Goal: Task Accomplishment & Management: Manage account settings

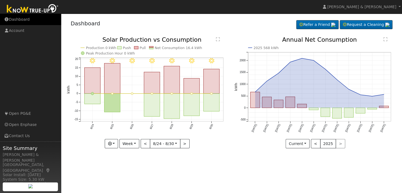
click at [13, 19] on link "Dashboard" at bounding box center [30, 19] width 61 height 11
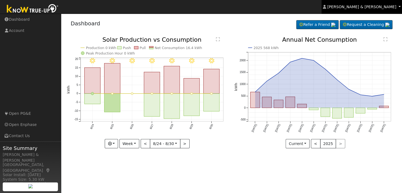
click at [388, 7] on span "[PERSON_NAME] & [PERSON_NAME]" at bounding box center [361, 7] width 69 height 4
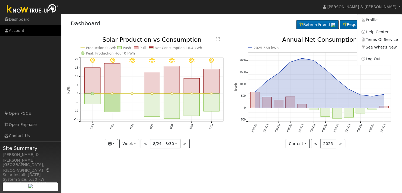
click at [23, 32] on link "Account" at bounding box center [30, 30] width 61 height 11
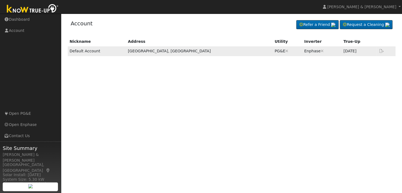
click at [381, 50] on icon at bounding box center [381, 51] width 5 height 4
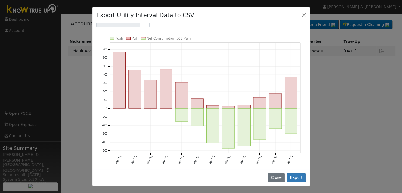
scroll to position [38, 0]
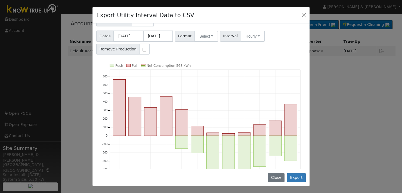
click at [155, 64] on text "Net Consumption 568 kWh" at bounding box center [169, 66] width 44 height 4
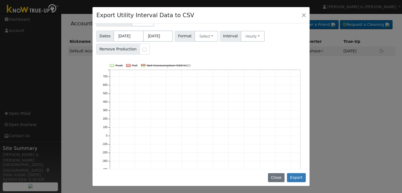
scroll to position [0, 0]
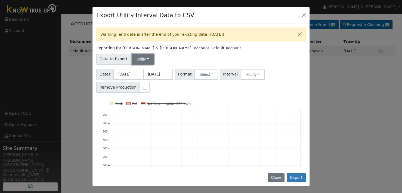
click at [142, 56] on button "Utility" at bounding box center [143, 59] width 22 height 11
click at [137, 79] on link "Solar" at bounding box center [147, 79] width 38 height 8
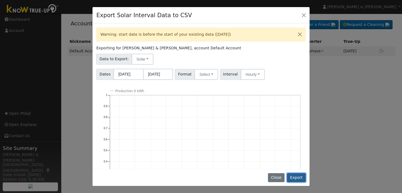
click at [300, 176] on button "Export" at bounding box center [296, 177] width 19 height 9
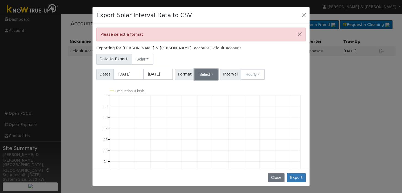
click at [202, 73] on button "Select" at bounding box center [207, 74] width 24 height 11
click at [249, 74] on button "Hourly" at bounding box center [253, 74] width 24 height 11
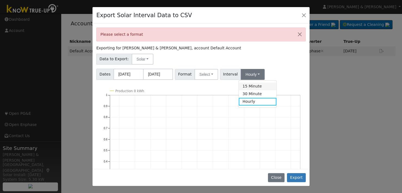
click at [248, 86] on link "15 Minute" at bounding box center [258, 86] width 38 height 8
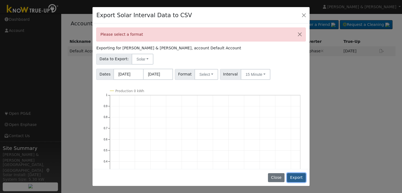
click at [300, 180] on button "Export" at bounding box center [296, 177] width 19 height 9
click at [179, 74] on span "Format" at bounding box center [185, 74] width 20 height 11
click at [206, 73] on button "Select" at bounding box center [207, 74] width 24 height 11
click at [306, 16] on button "Close" at bounding box center [304, 15] width 8 height 8
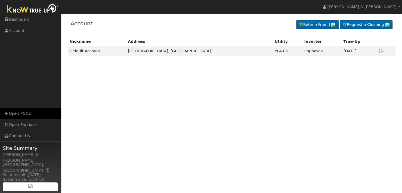
click at [21, 114] on link "Open PG&E" at bounding box center [30, 113] width 61 height 11
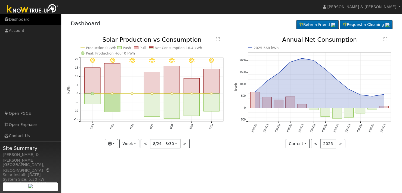
click at [18, 19] on link "Dashboard" at bounding box center [30, 19] width 61 height 11
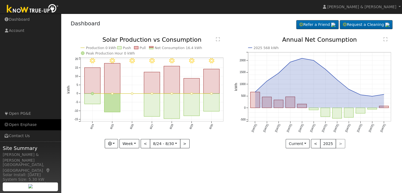
click at [26, 123] on link "Open Enphase" at bounding box center [30, 124] width 61 height 11
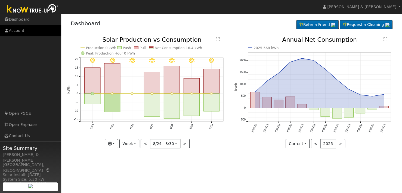
click at [17, 30] on link "Account" at bounding box center [30, 30] width 61 height 11
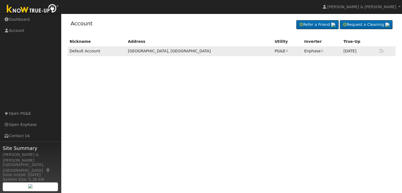
click at [381, 52] on icon at bounding box center [381, 51] width 5 height 4
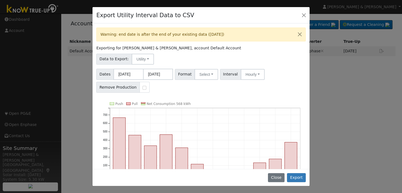
click at [112, 58] on span "Data to Export:" at bounding box center [114, 59] width 36 height 11
click at [144, 59] on button "Utility" at bounding box center [143, 59] width 22 height 11
click at [192, 94] on div "Warning: end date is after the end of your existing data ([DATE]) Exporting for…" at bounding box center [200, 95] width 217 height 145
click at [304, 16] on button "Close" at bounding box center [304, 15] width 8 height 8
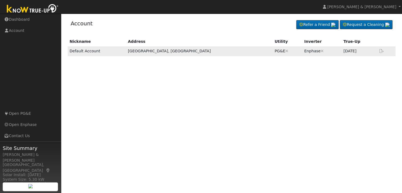
click at [321, 51] on icon at bounding box center [322, 51] width 3 height 4
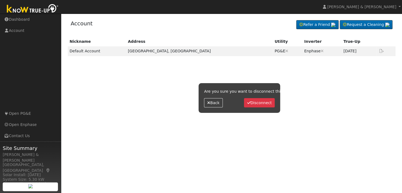
click at [339, 144] on div "Nickname Address Utility Inverter True-Up Default Account [GEOGRAPHIC_DATA], [G…" at bounding box center [232, 95] width 330 height 116
click at [208, 102] on icon "button" at bounding box center [208, 103] width 3 height 4
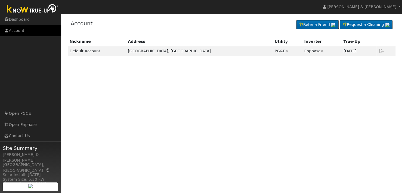
click at [25, 33] on link "Account" at bounding box center [30, 30] width 61 height 11
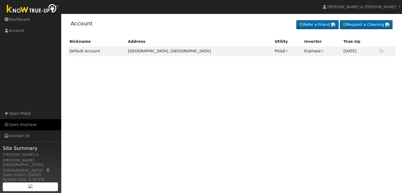
click at [21, 123] on link "Open Enphase" at bounding box center [30, 124] width 61 height 11
